Goal: Information Seeking & Learning: Find specific fact

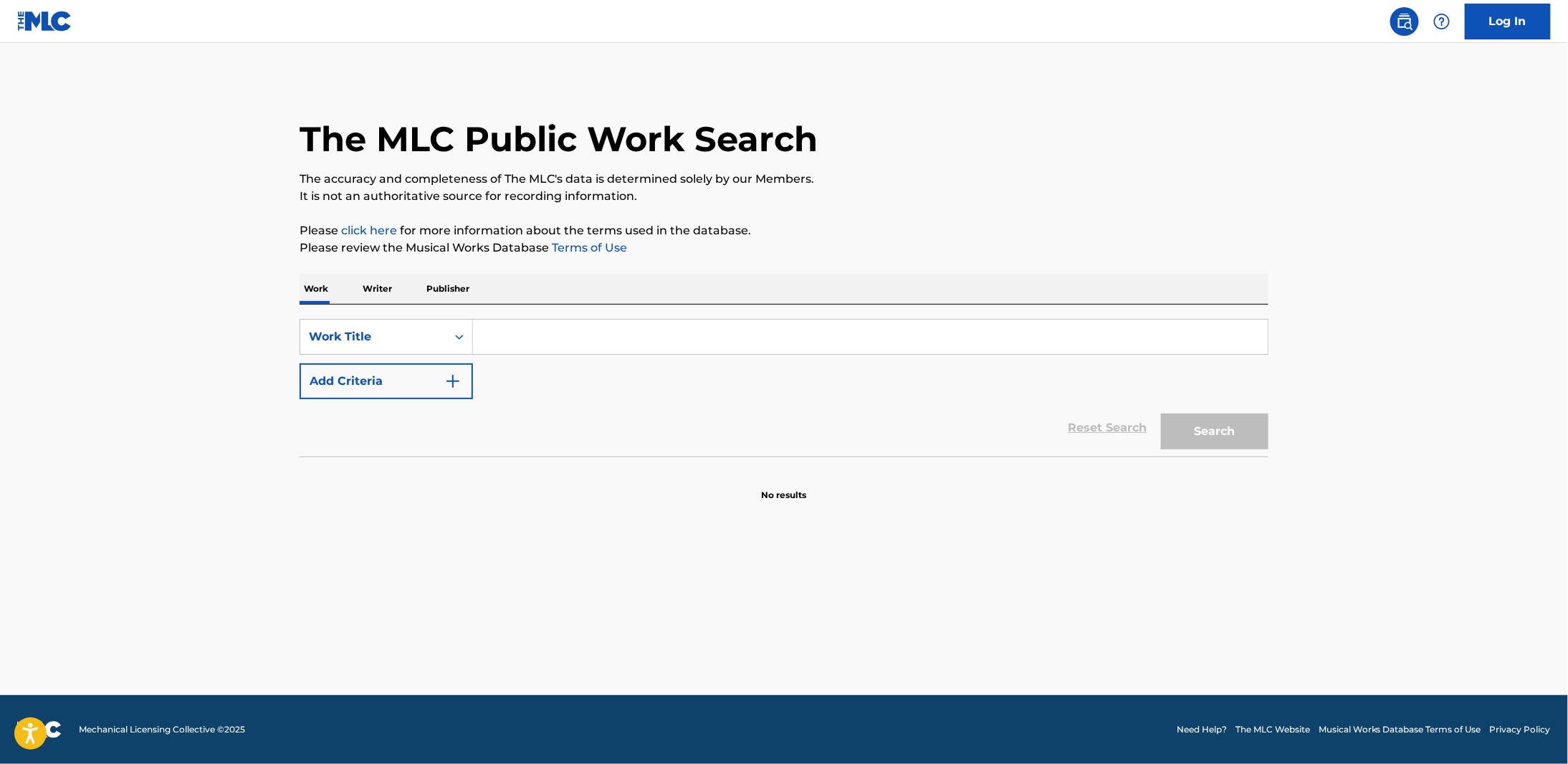
click at [565, 348] on input "Search Form" at bounding box center [870, 337] width 795 height 35
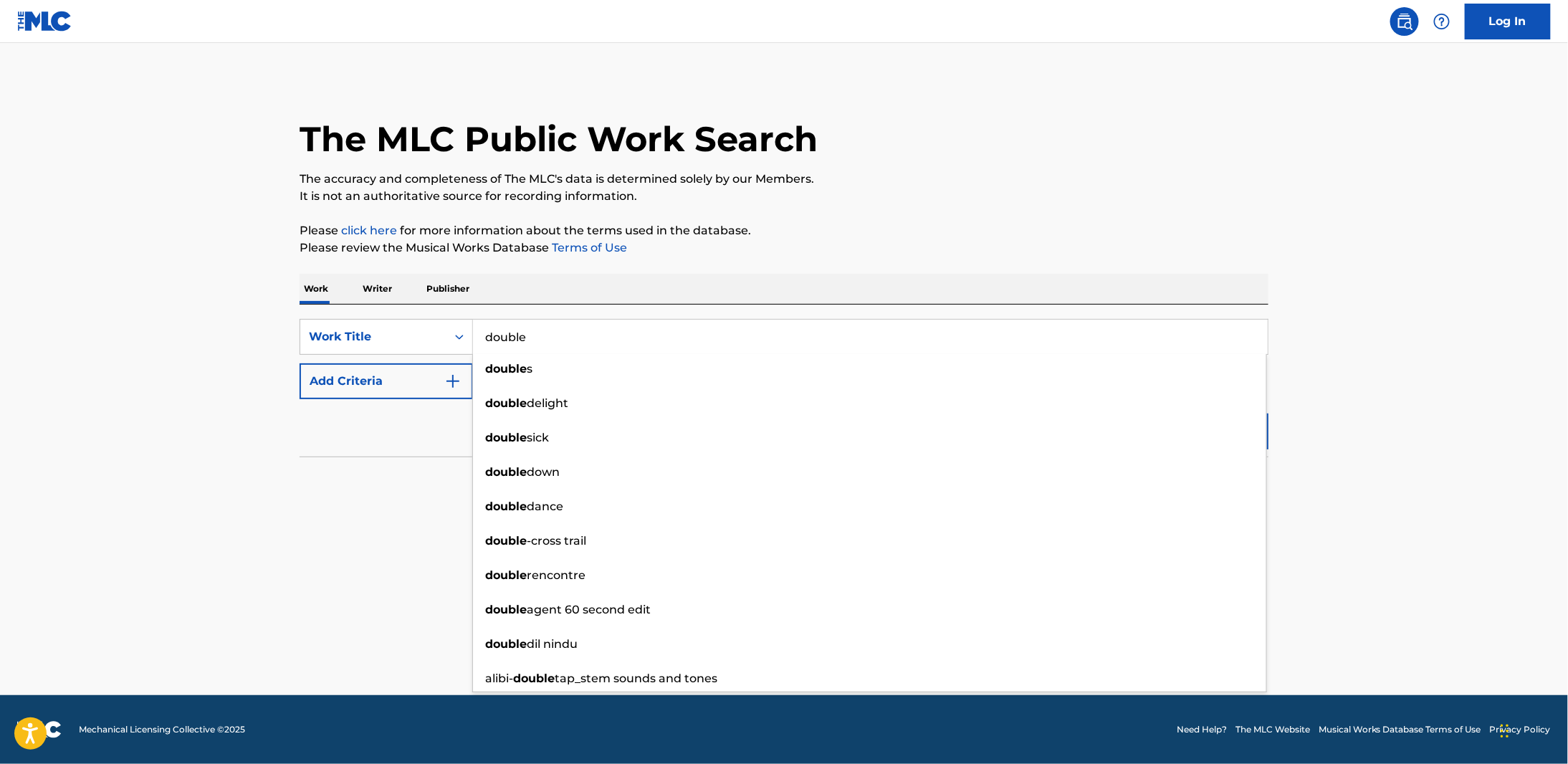
type input "double"
click at [428, 476] on section "No results" at bounding box center [784, 483] width 969 height 38
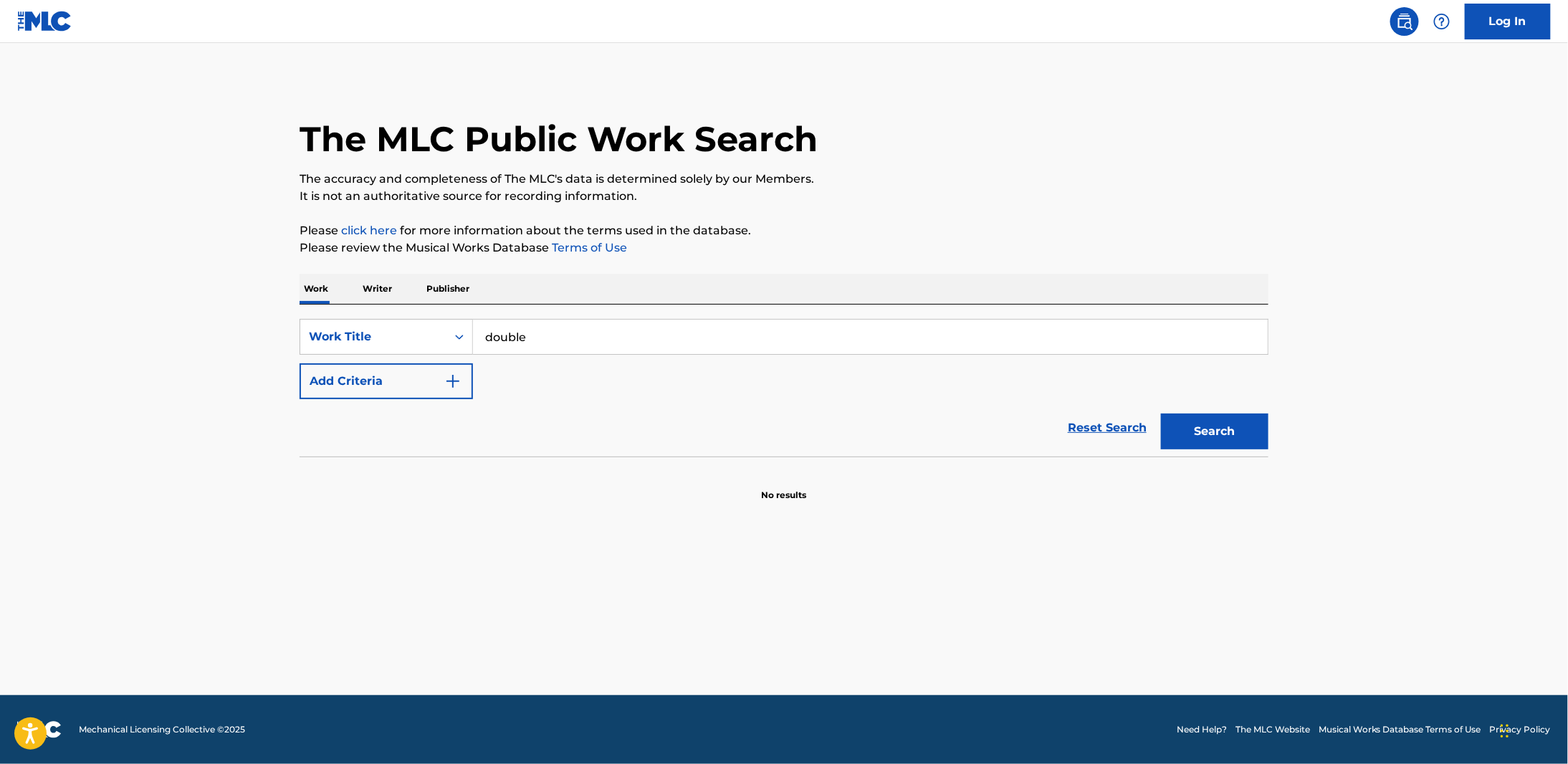
click at [433, 379] on button "Add Criteria" at bounding box center [386, 381] width 174 height 36
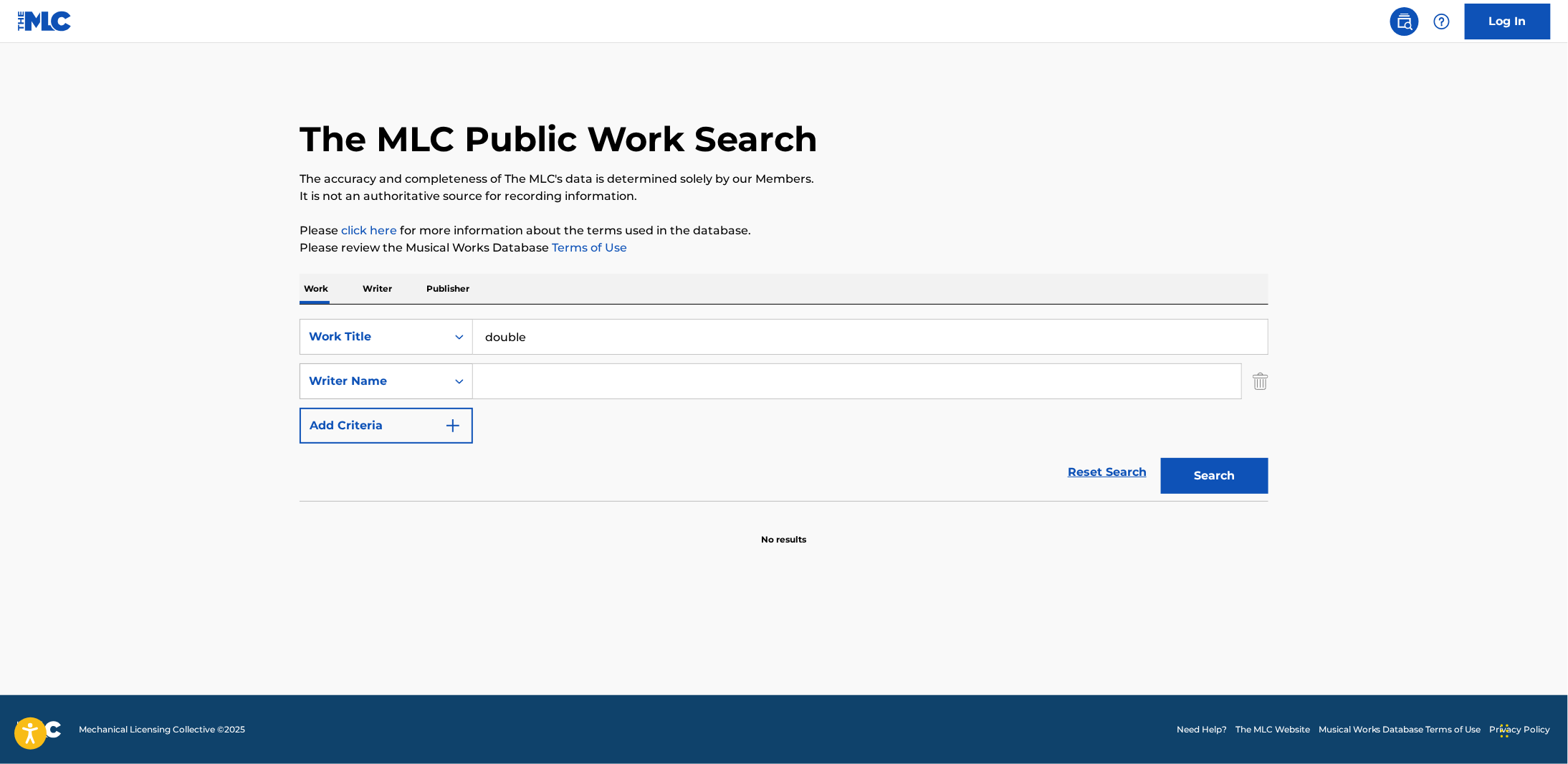
click at [418, 382] on div "Writer Name" at bounding box center [374, 382] width 129 height 17
click at [546, 381] on input "Search Form" at bounding box center [857, 382] width 768 height 35
type input "anidugbe"
click at [1243, 478] on button "Search" at bounding box center [1214, 475] width 107 height 36
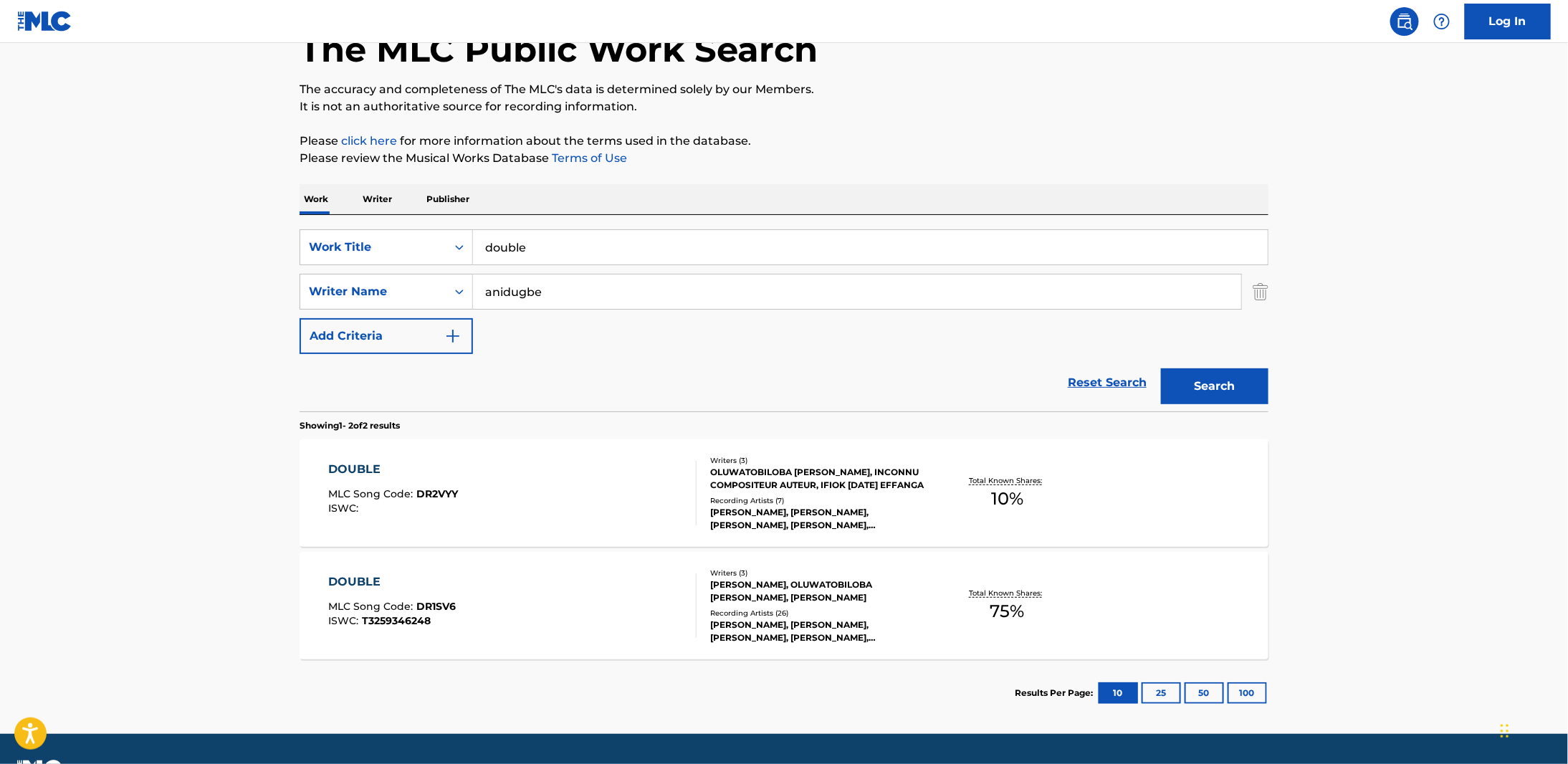
scroll to position [127, 0]
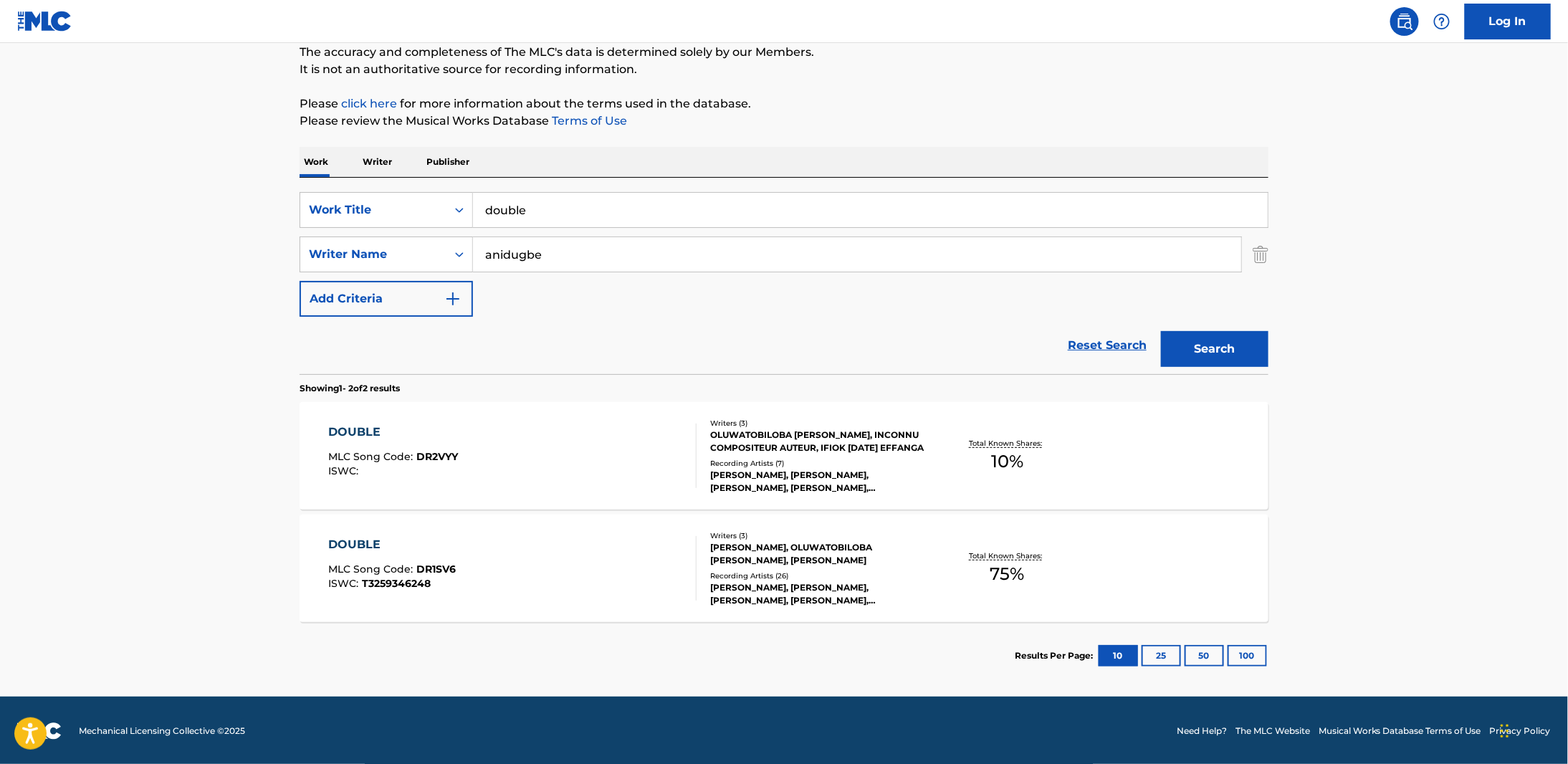
click at [780, 461] on div "Recording Artists ( 7 )" at bounding box center [818, 463] width 216 height 11
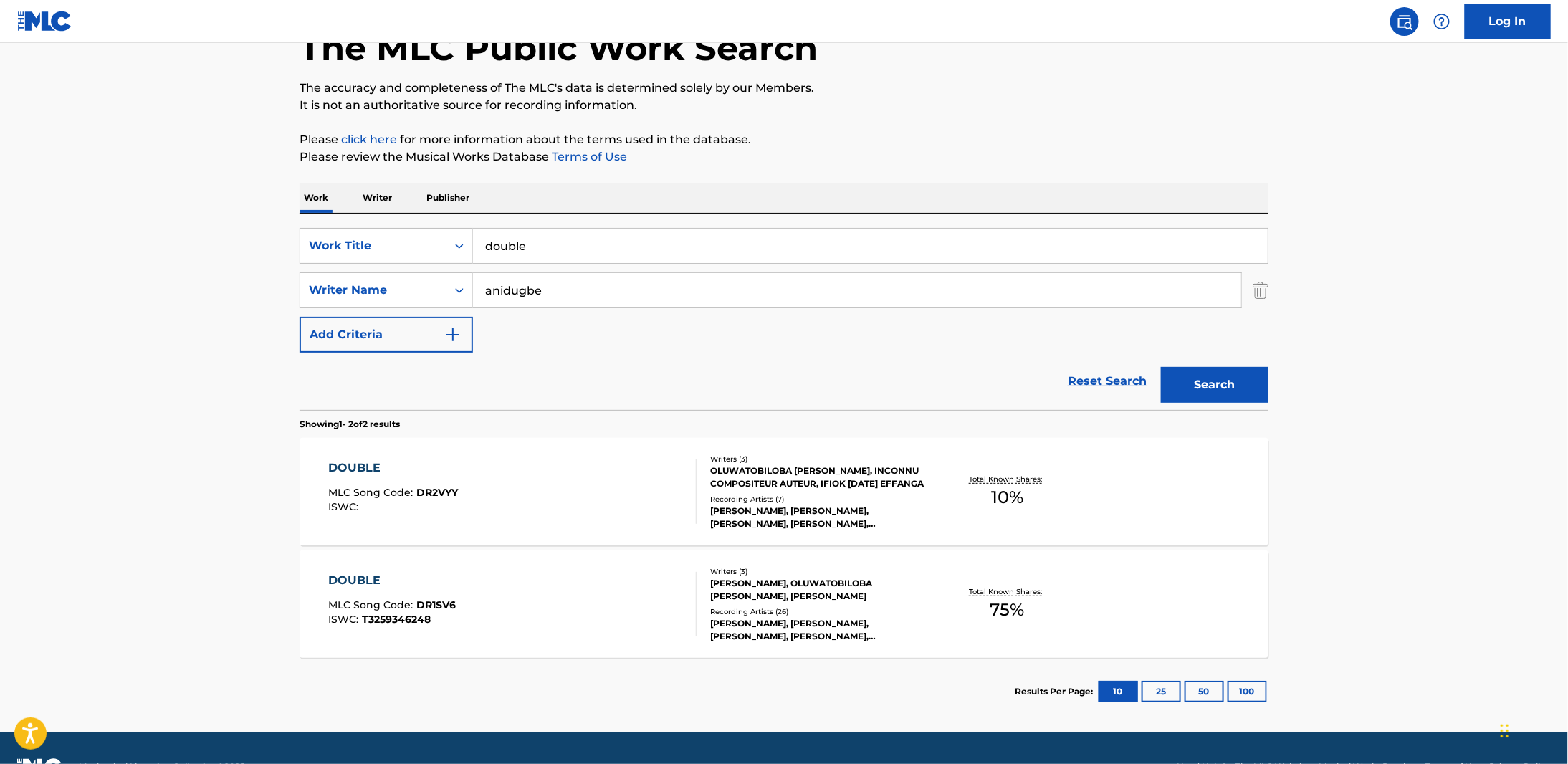
scroll to position [127, 0]
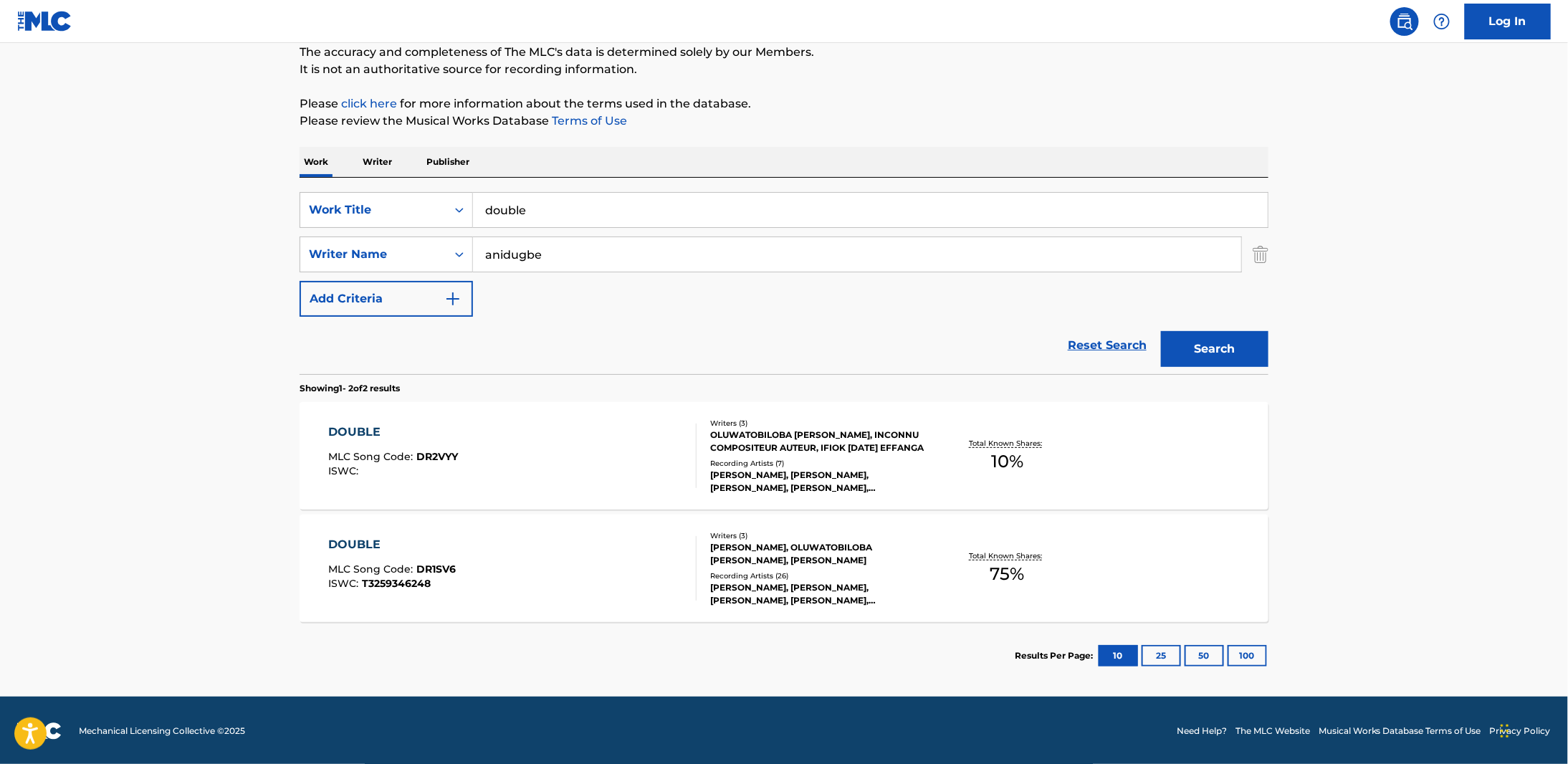
click at [852, 588] on div "[PERSON_NAME], [PERSON_NAME], [PERSON_NAME], [PERSON_NAME], [PERSON_NAME]" at bounding box center [818, 594] width 216 height 26
